Goal: Task Accomplishment & Management: Manage account settings

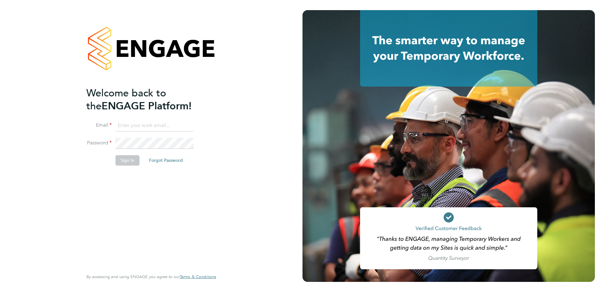
type input "[PERSON_NAME][EMAIL_ADDRESS][PERSON_NAME][DOMAIN_NAME]"
click at [133, 161] on button "Sign In" at bounding box center [127, 160] width 24 height 10
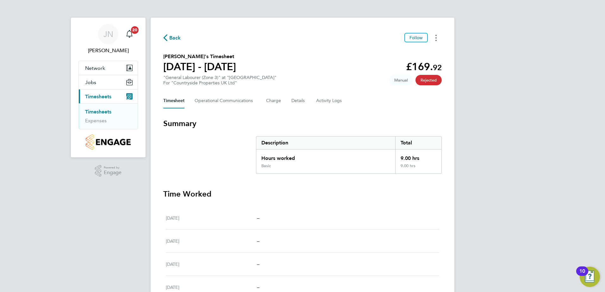
click at [434, 41] on button "Timesheets Menu" at bounding box center [435, 38] width 11 height 10
click at [388, 73] on section "[PERSON_NAME]'s Timesheet [DATE] - [DATE] £169. 92 "General Labourer (Zone 3)" …" at bounding box center [302, 69] width 278 height 33
click at [231, 100] on Communications-tab "Operational Communications" at bounding box center [224, 100] width 61 height 15
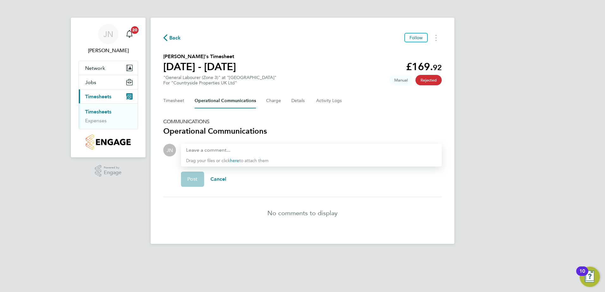
click at [286, 104] on div "Timesheet Operational Communications Charge Details Activity Logs" at bounding box center [302, 100] width 278 height 15
click at [276, 103] on button "Charge" at bounding box center [273, 100] width 15 height 15
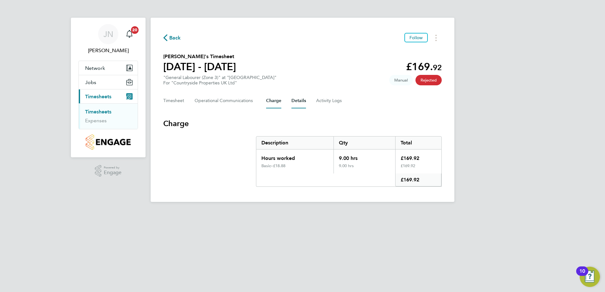
click at [299, 104] on button "Details" at bounding box center [298, 100] width 15 height 15
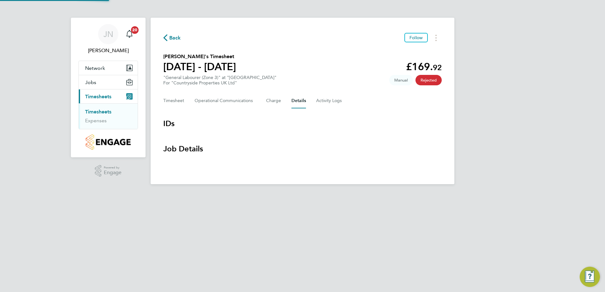
click at [314, 102] on div "Timesheet Operational Communications Charge Details Activity Logs" at bounding box center [302, 100] width 278 height 15
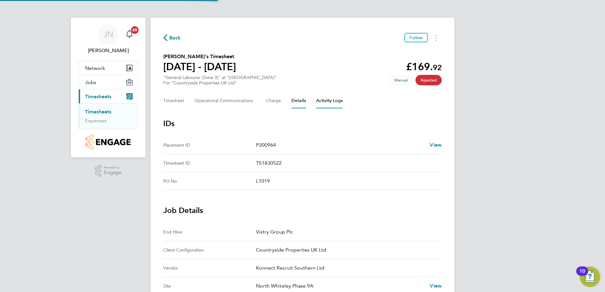
click at [318, 102] on Logs-tab "Activity Logs" at bounding box center [329, 100] width 27 height 15
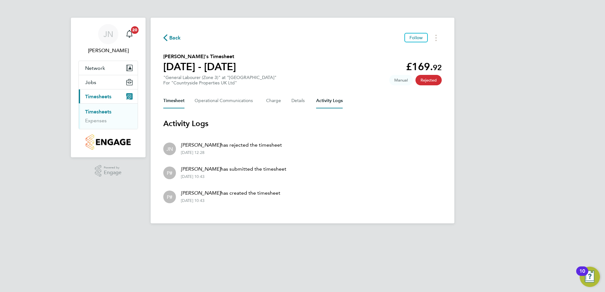
click at [171, 99] on button "Timesheet" at bounding box center [173, 100] width 21 height 15
